Goal: Information Seeking & Learning: Learn about a topic

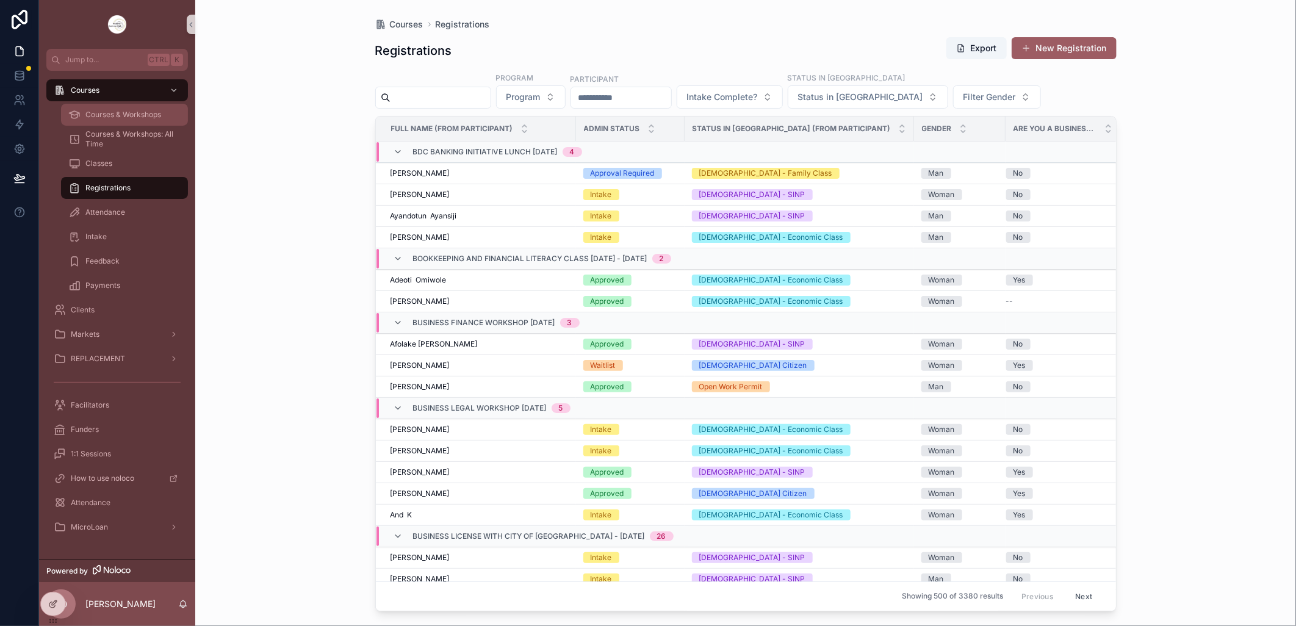
click at [135, 117] on span "Courses & Workshops" at bounding box center [123, 115] width 76 height 10
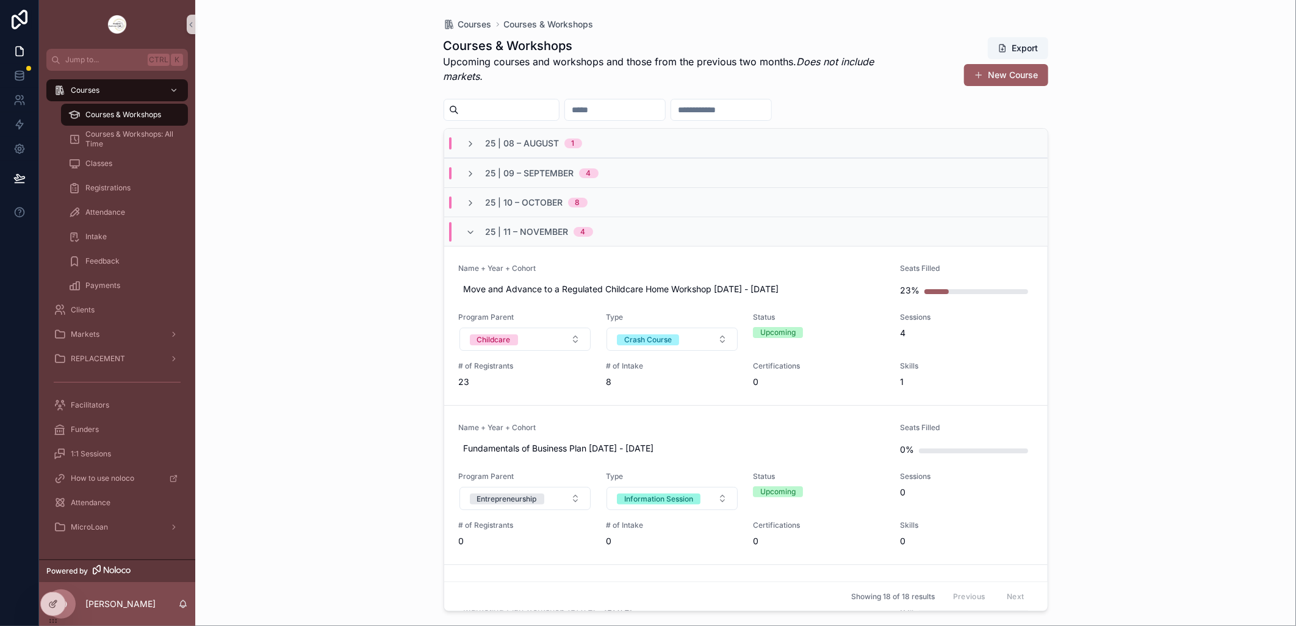
click at [544, 105] on input "scrollable content" at bounding box center [509, 109] width 100 height 17
type input "****"
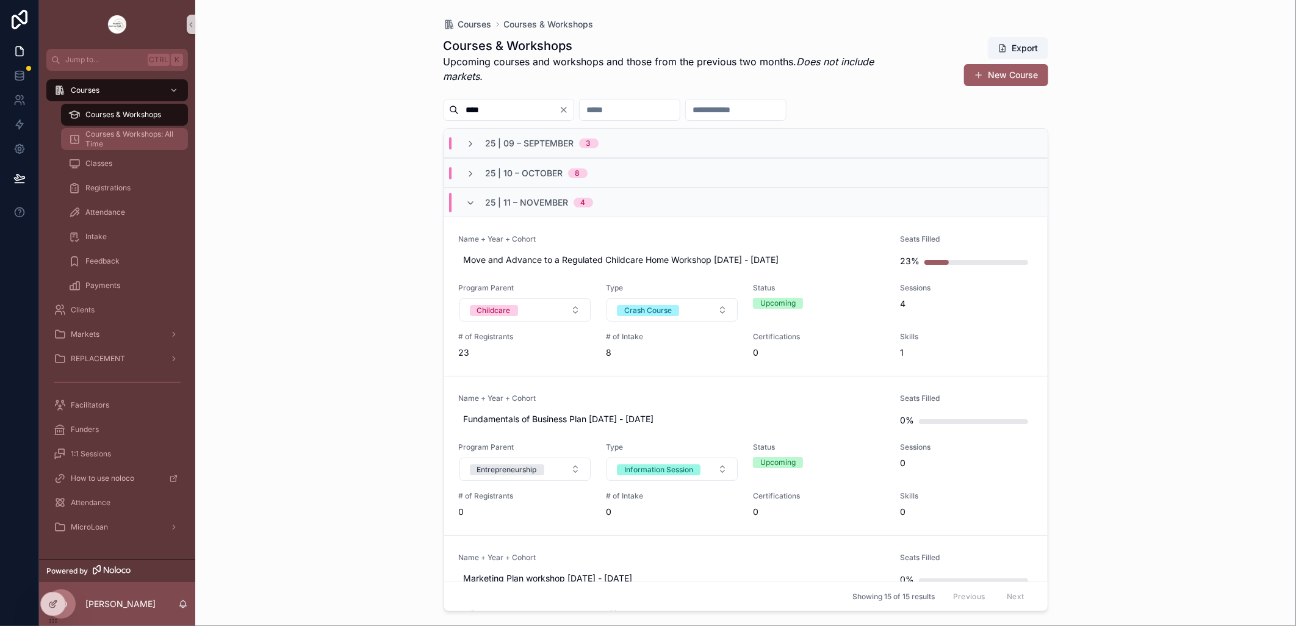
click at [141, 129] on span "Courses & Workshops: All Time" at bounding box center [130, 139] width 90 height 20
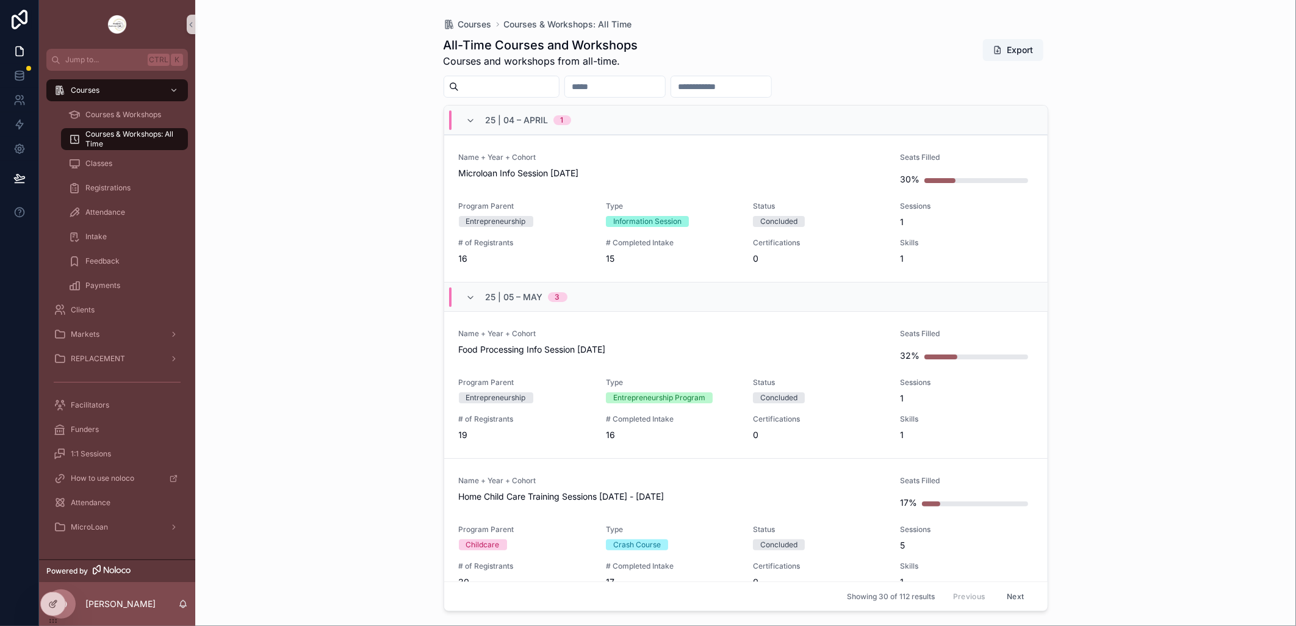
click at [542, 78] on input "scrollable content" at bounding box center [509, 86] width 100 height 17
type input "****"
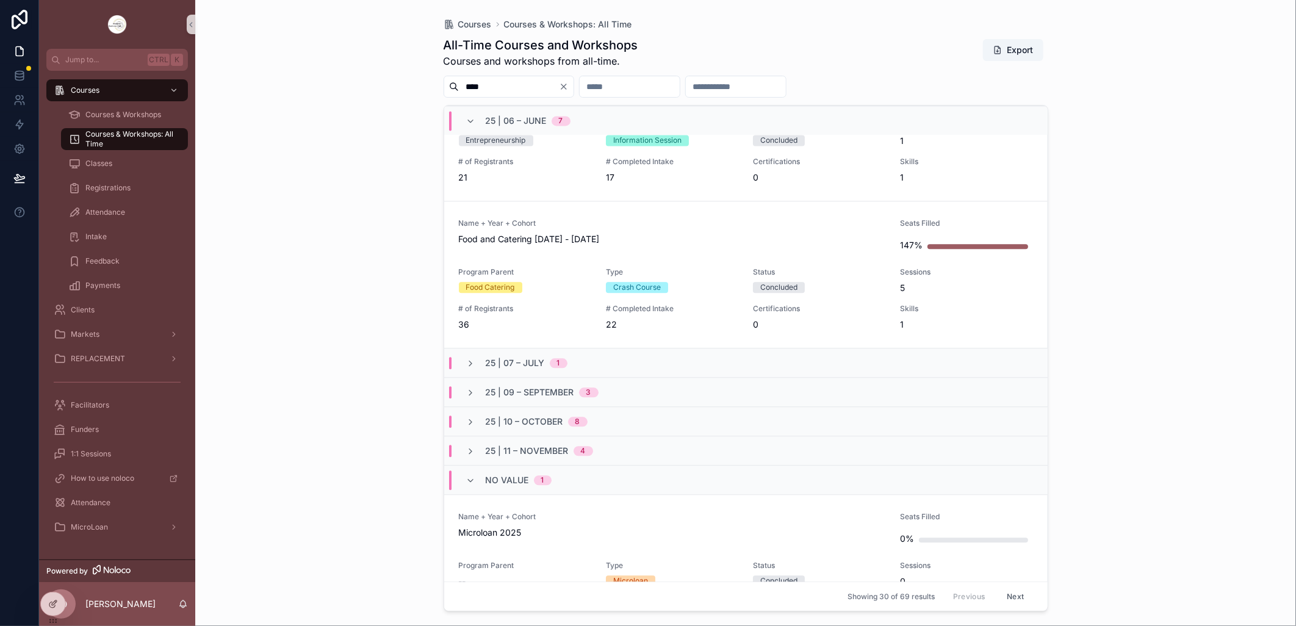
scroll to position [1763, 0]
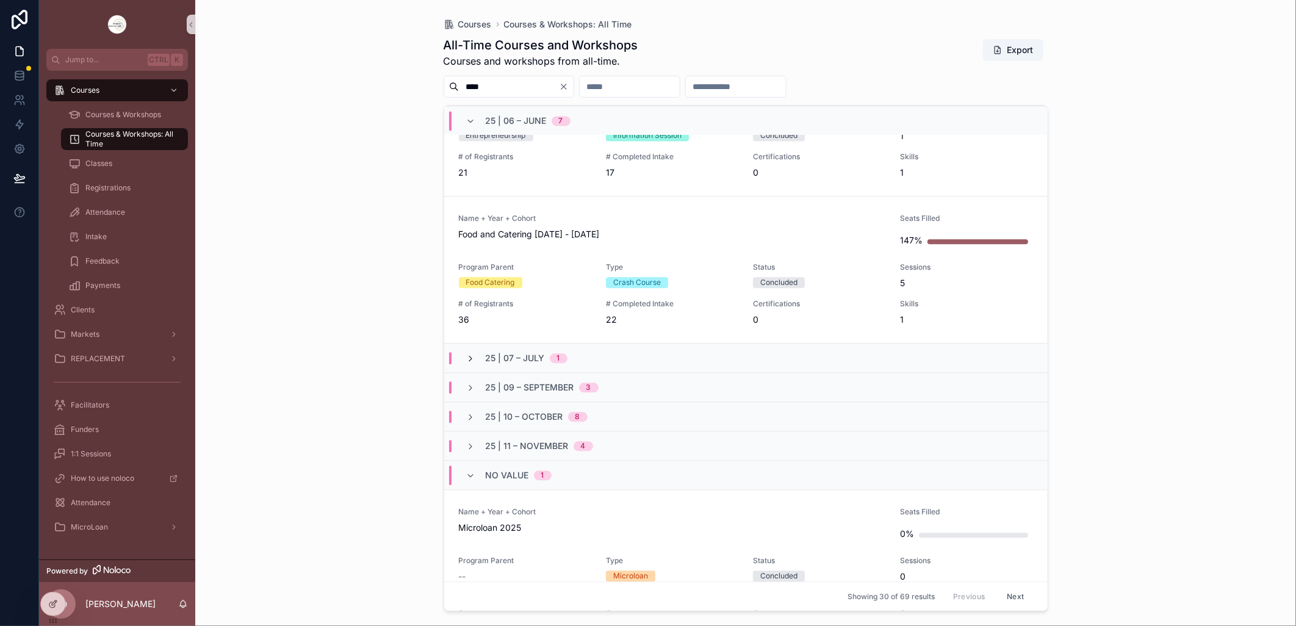
click at [471, 358] on icon "scrollable content" at bounding box center [471, 359] width 10 height 10
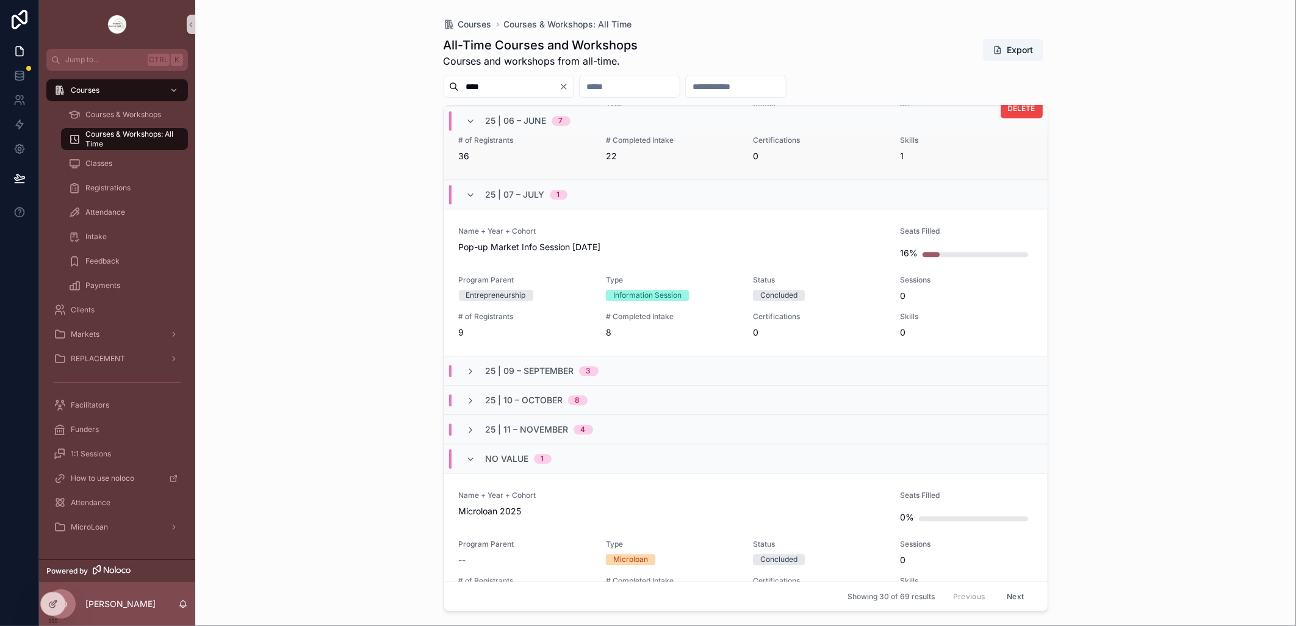
scroll to position [1963, 0]
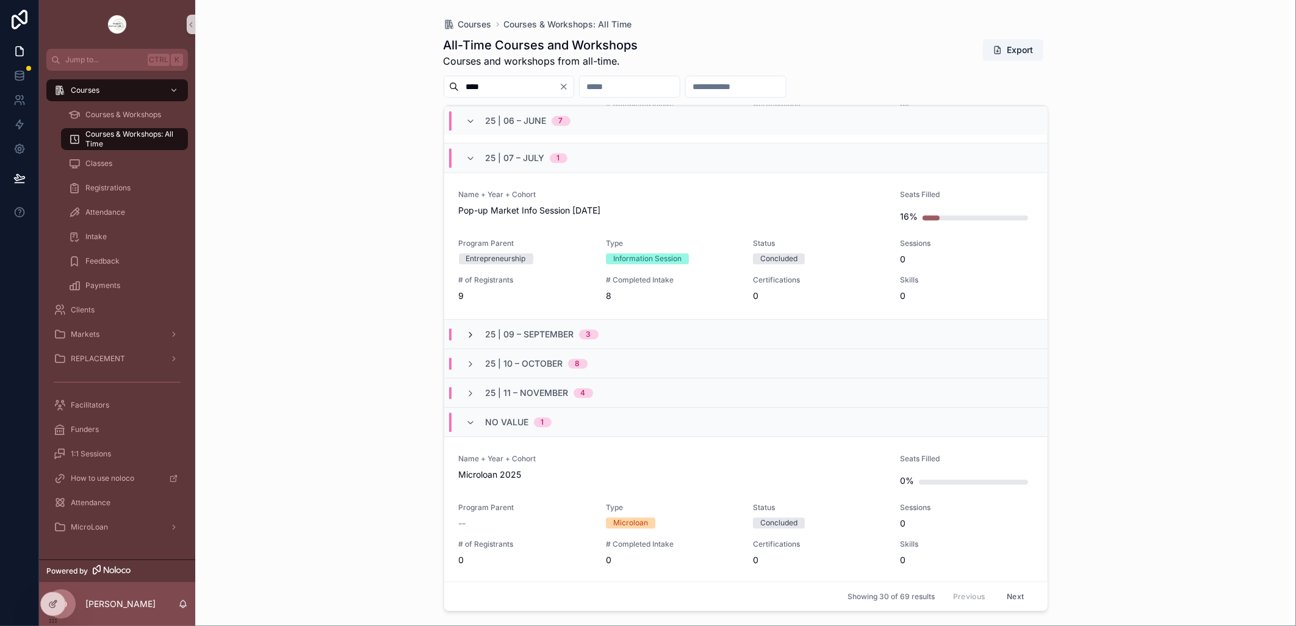
click at [470, 331] on icon "scrollable content" at bounding box center [471, 335] width 10 height 10
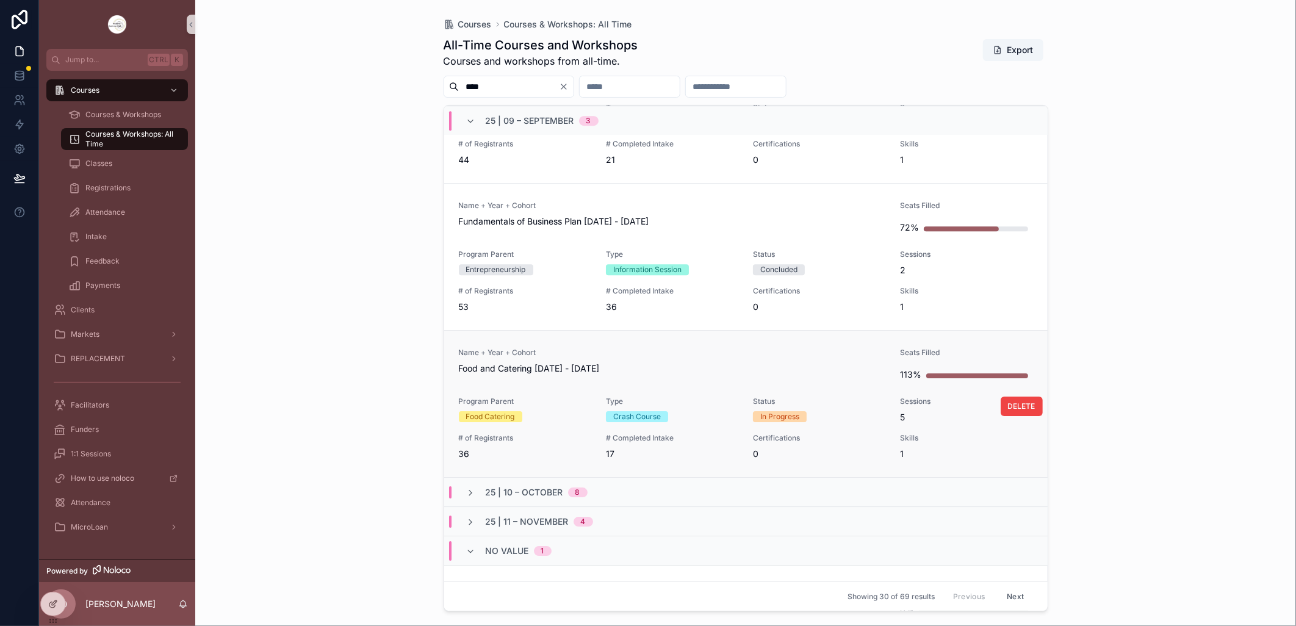
scroll to position [2399, 0]
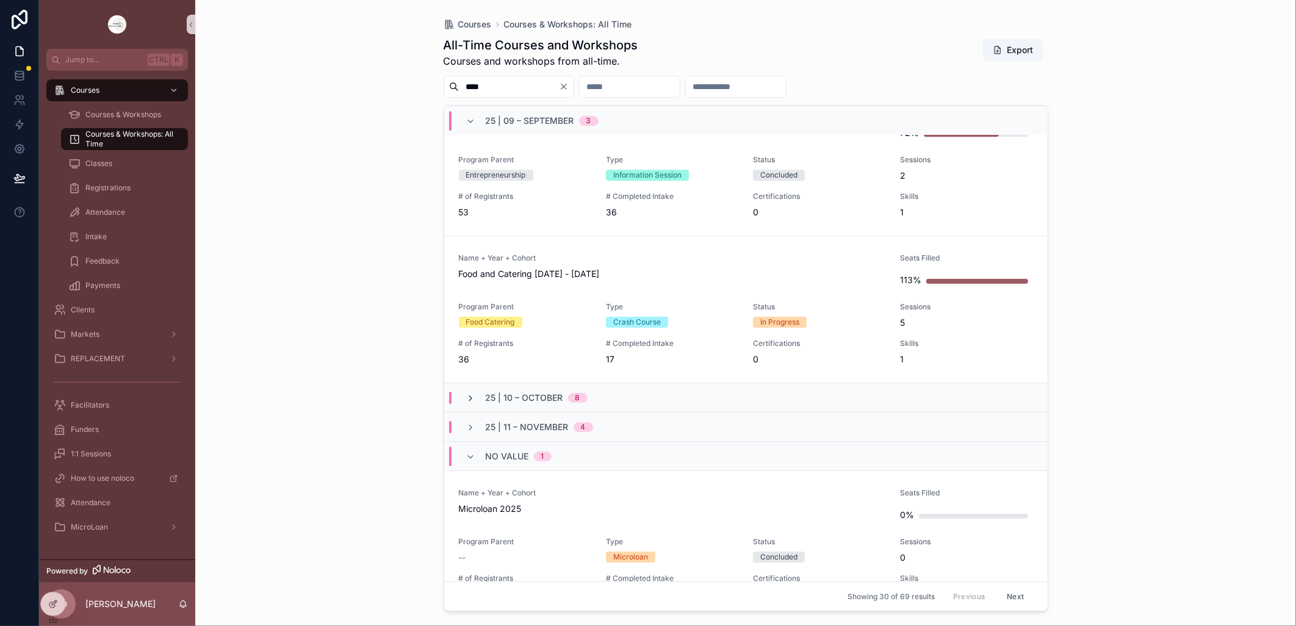
click at [467, 397] on icon "scrollable content" at bounding box center [471, 399] width 10 height 10
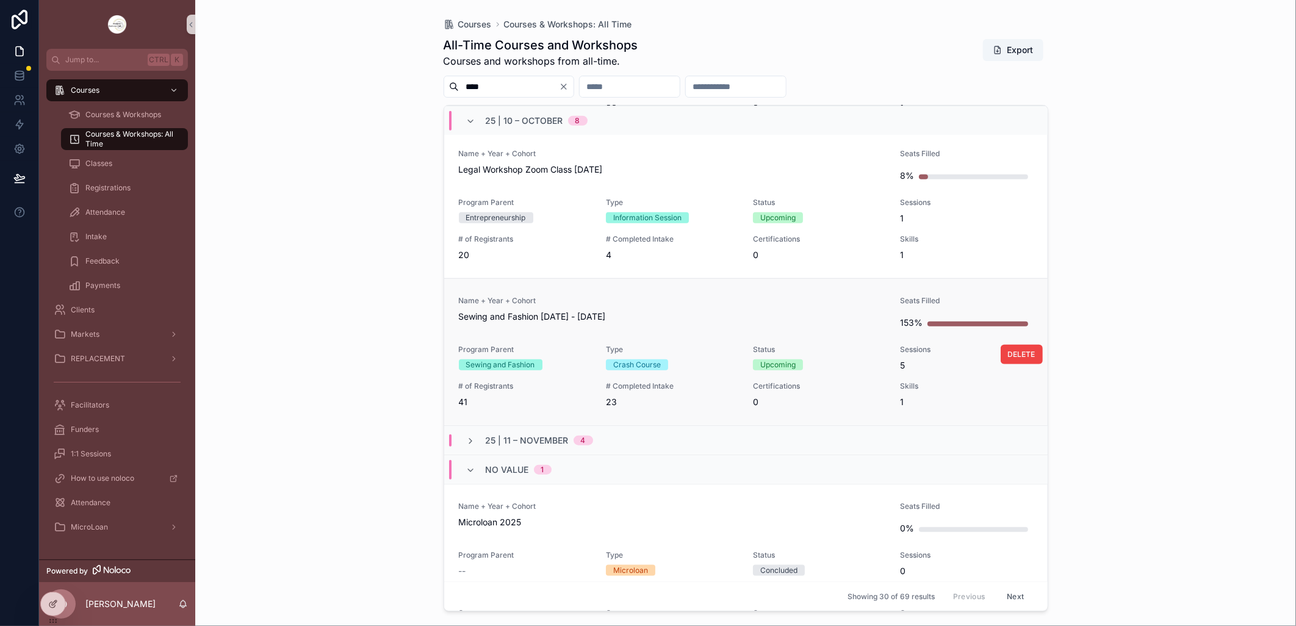
scroll to position [3610, 0]
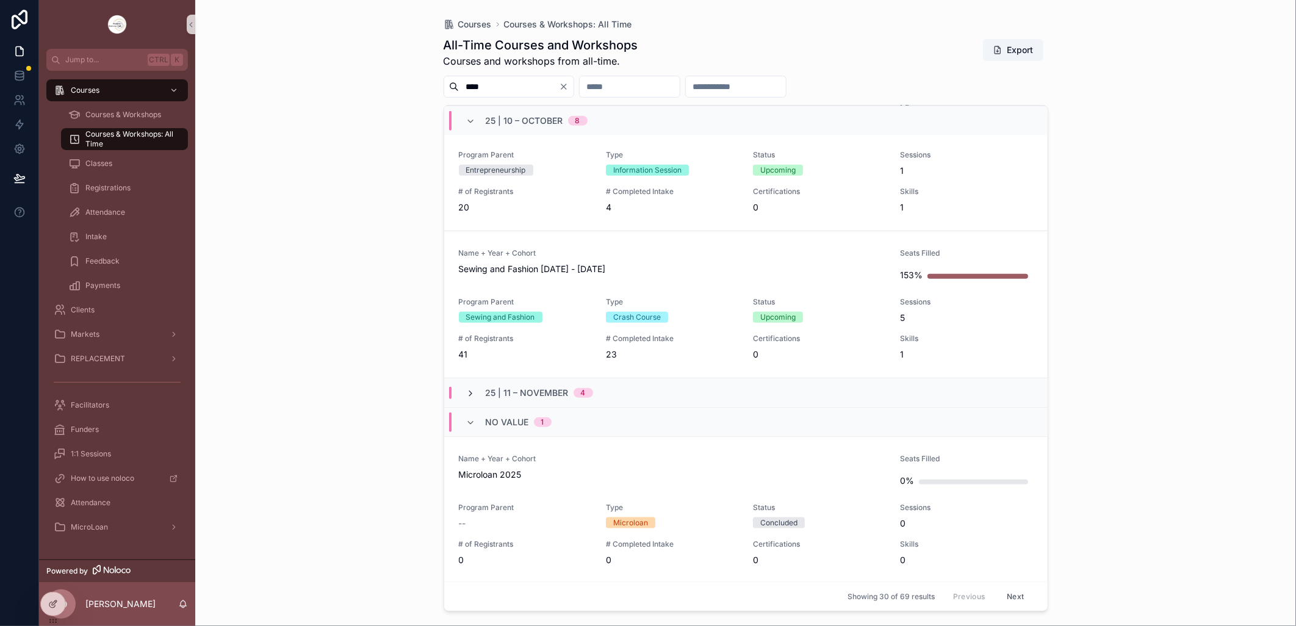
click at [473, 393] on icon "scrollable content" at bounding box center [471, 394] width 10 height 10
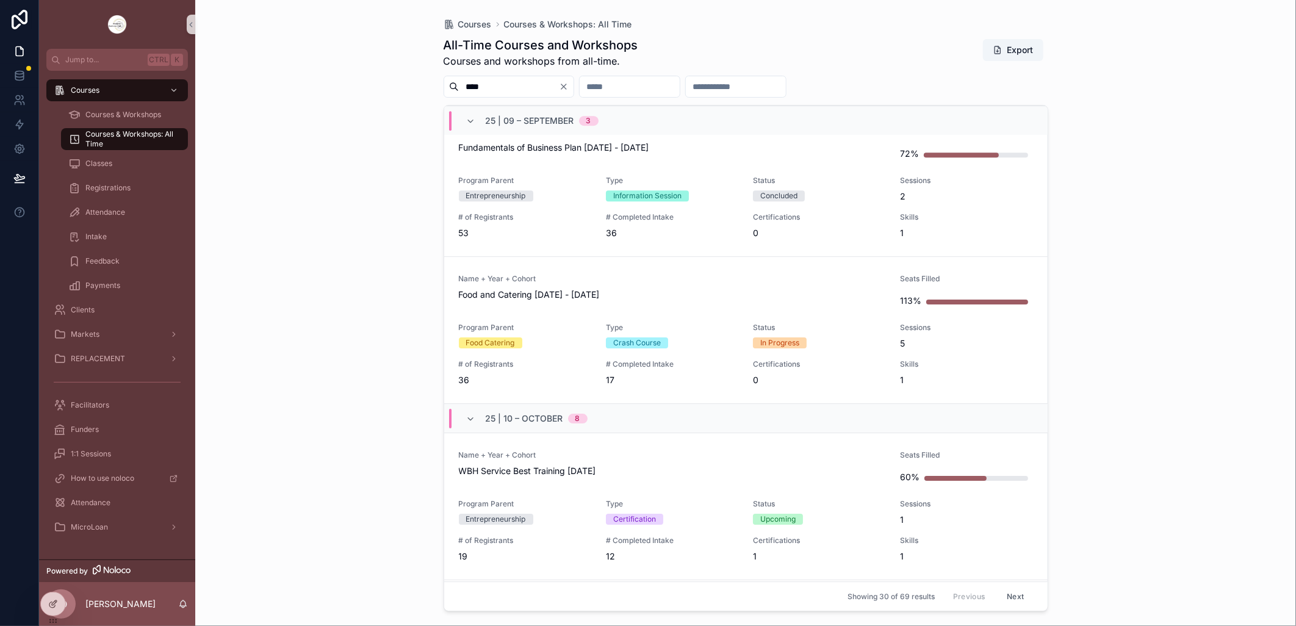
scroll to position [2165, 0]
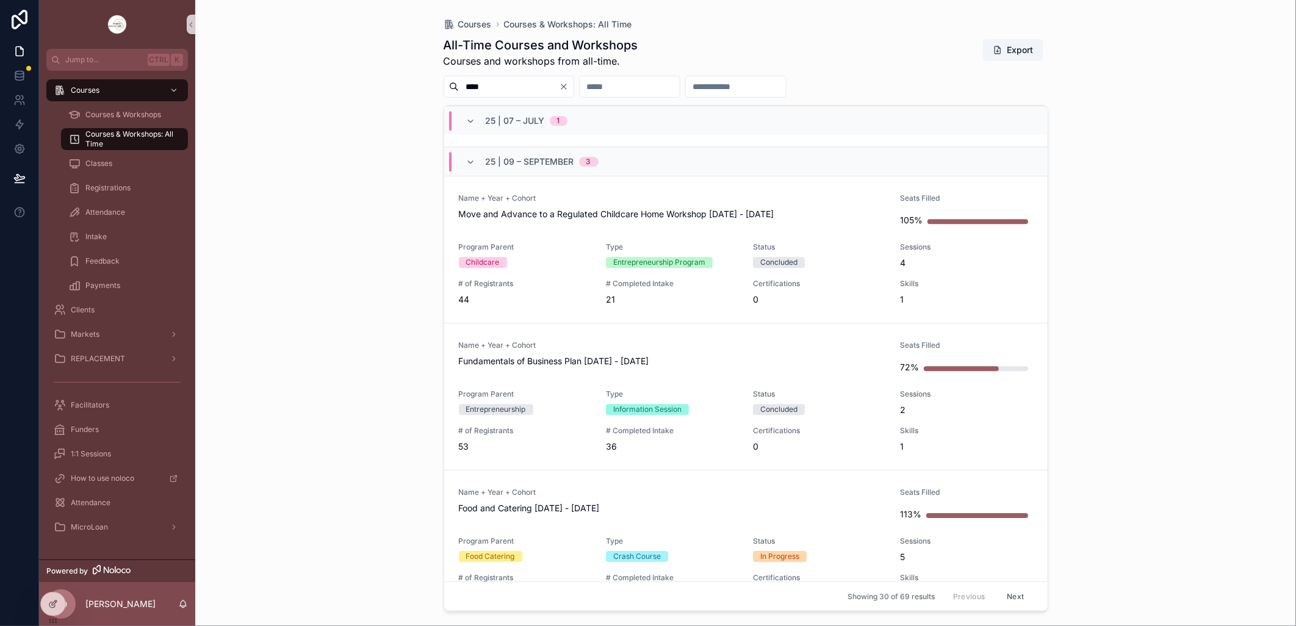
click at [675, 78] on input "scrollable content" at bounding box center [630, 86] width 100 height 17
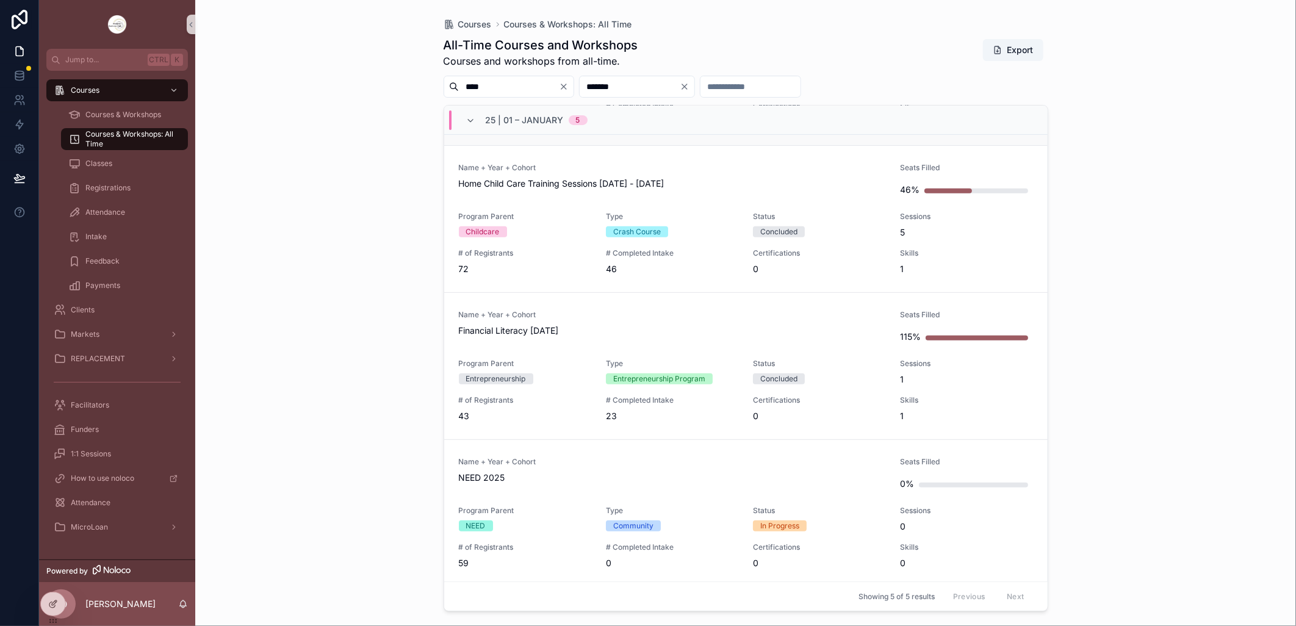
scroll to position [287, 0]
drag, startPoint x: 660, startPoint y: 80, endPoint x: 592, endPoint y: 92, distance: 68.7
click at [592, 92] on div "**** *******" at bounding box center [746, 87] width 605 height 22
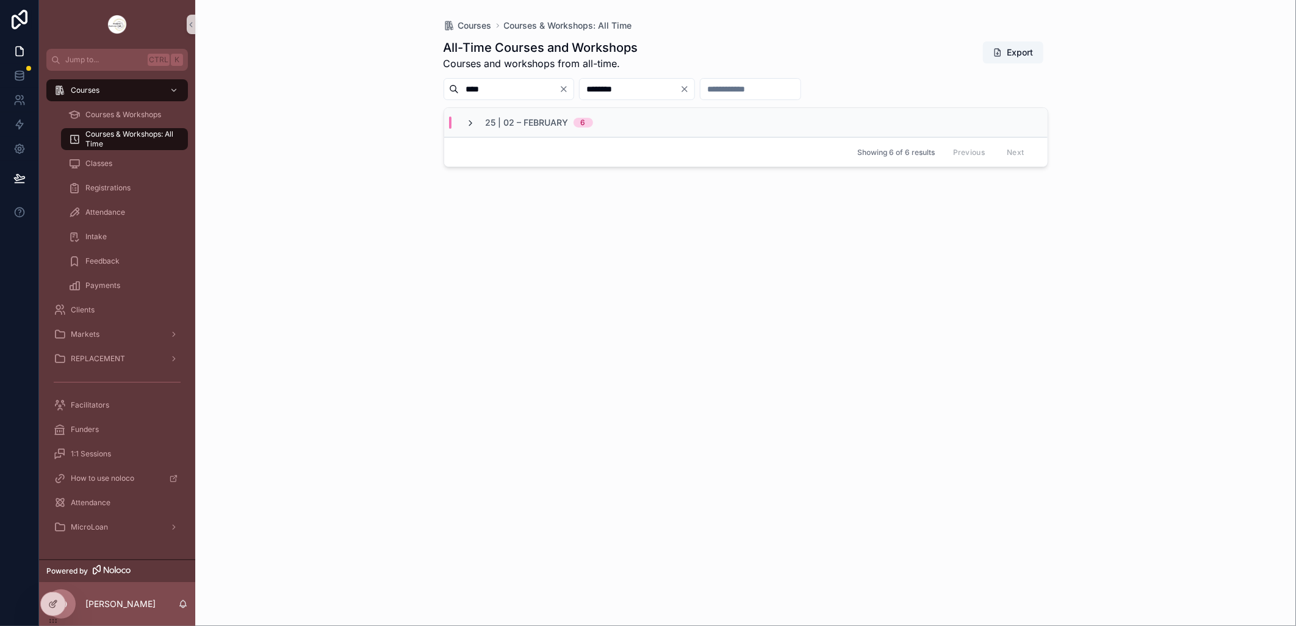
type input "********"
click at [474, 122] on icon "scrollable content" at bounding box center [471, 123] width 10 height 10
